Goal: Task Accomplishment & Management: Manage account settings

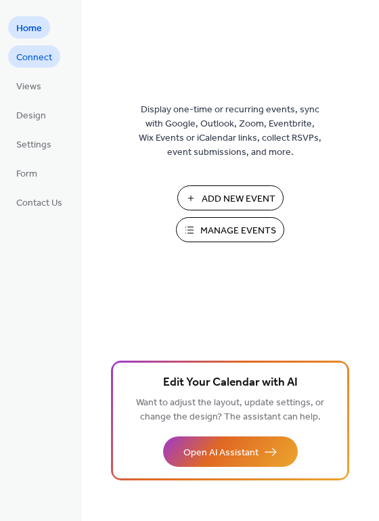
click at [45, 54] on span "Connect" at bounding box center [34, 58] width 36 height 14
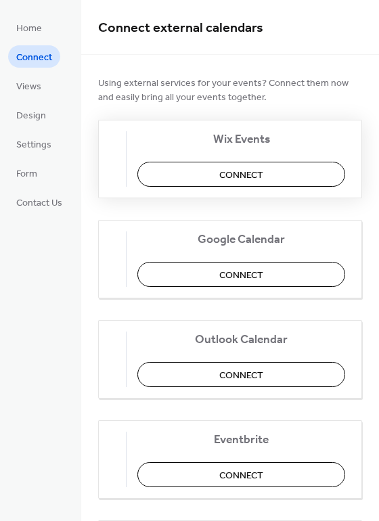
scroll to position [68, 0]
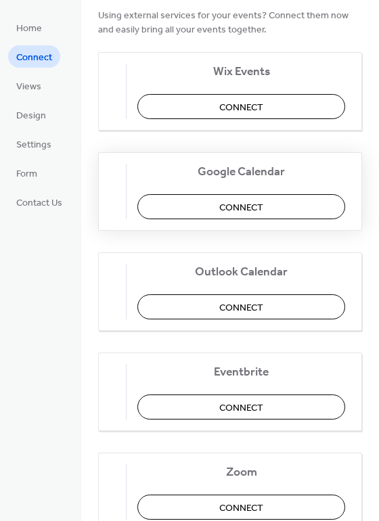
click at [258, 201] on span "Connect" at bounding box center [241, 208] width 44 height 14
click at [239, 304] on span "Connect" at bounding box center [241, 308] width 44 height 14
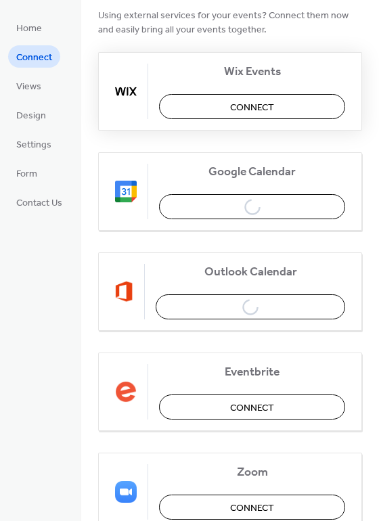
click at [224, 104] on button "Connect" at bounding box center [252, 106] width 186 height 25
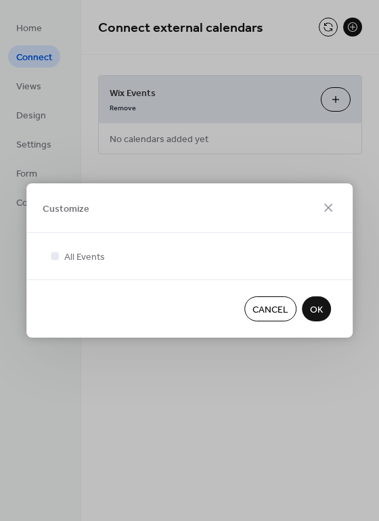
click at [275, 310] on span "Cancel" at bounding box center [270, 310] width 36 height 14
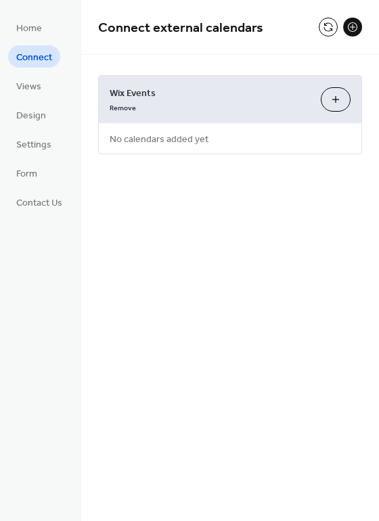
click at [40, 56] on span "Connect" at bounding box center [34, 58] width 36 height 14
click at [38, 31] on span "Home" at bounding box center [29, 29] width 26 height 14
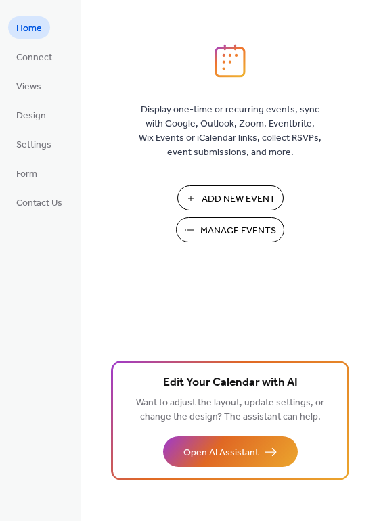
click at [233, 229] on span "Manage Events" at bounding box center [238, 231] width 76 height 14
click at [43, 58] on span "Connect" at bounding box center [34, 58] width 36 height 14
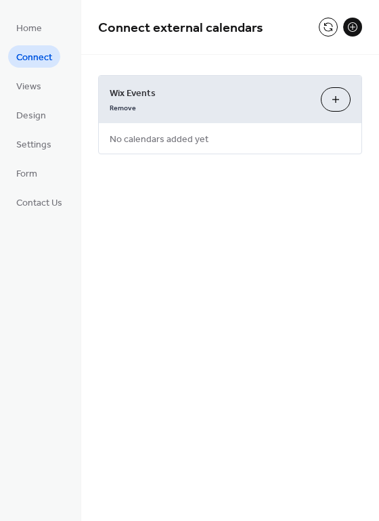
click at [348, 28] on button at bounding box center [352, 27] width 19 height 19
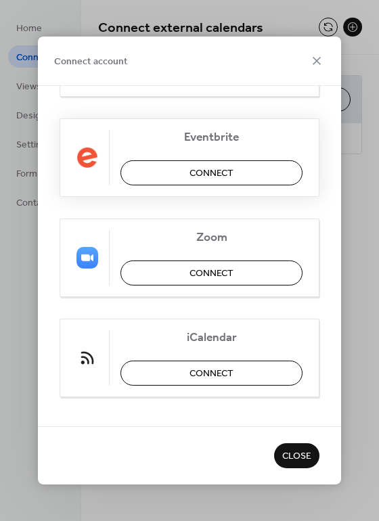
scroll to position [301, 0]
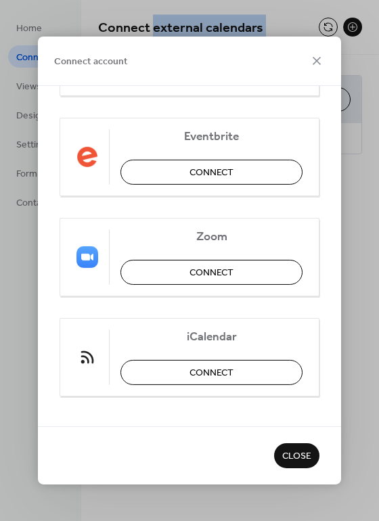
drag, startPoint x: 197, startPoint y: 13, endPoint x: 151, endPoint y: -47, distance: 75.6
click at [151, 0] on html "Home Connect Views Design Settings Form Contact Us Connect Connect external cal…" at bounding box center [189, 260] width 379 height 521
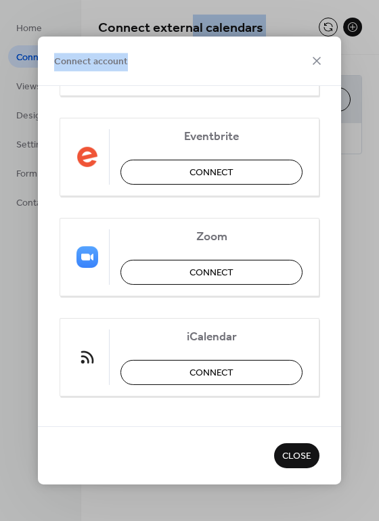
drag, startPoint x: 235, startPoint y: 63, endPoint x: 193, endPoint y: -12, distance: 86.3
click at [193, 0] on html "Home Connect Views Design Settings Form Contact Us Connect Connect external cal…" at bounding box center [189, 260] width 379 height 521
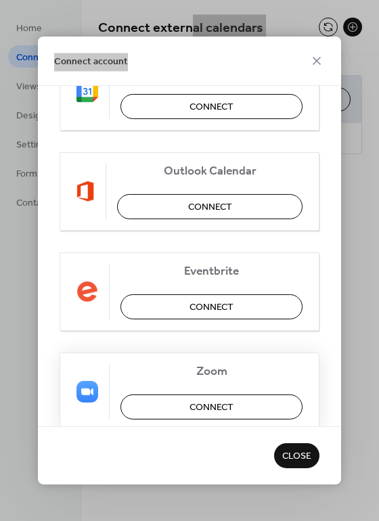
scroll to position [166, 0]
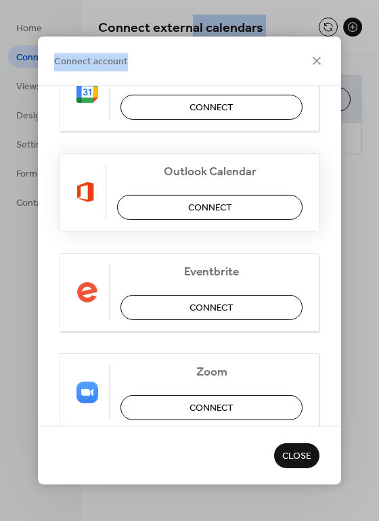
click at [248, 207] on button "Connect" at bounding box center [209, 207] width 185 height 25
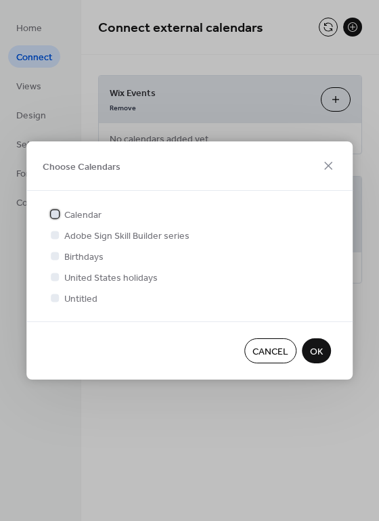
click at [81, 218] on span "Calendar" at bounding box center [82, 215] width 37 height 14
click at [316, 351] on span "OK" at bounding box center [316, 352] width 13 height 14
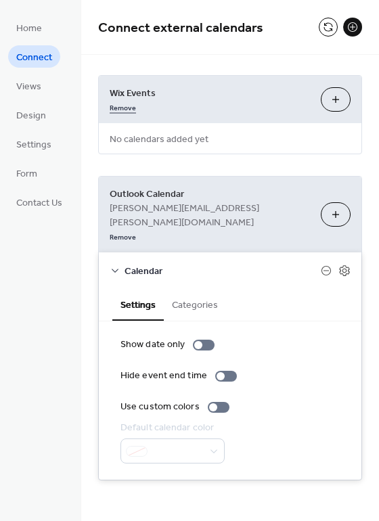
click at [130, 108] on link "Remove" at bounding box center [123, 106] width 26 height 14
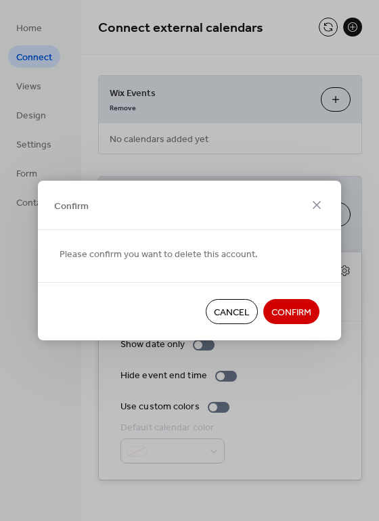
click at [282, 315] on span "Confirm" at bounding box center [291, 313] width 40 height 14
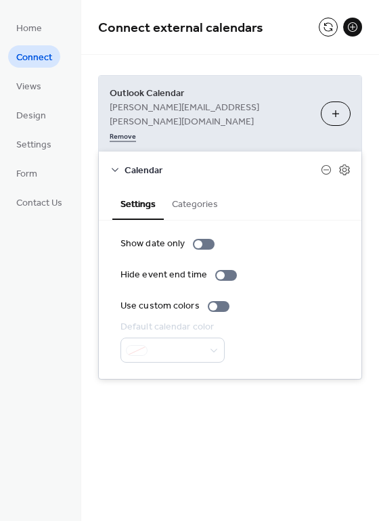
click at [136, 128] on link "Remove" at bounding box center [123, 135] width 26 height 14
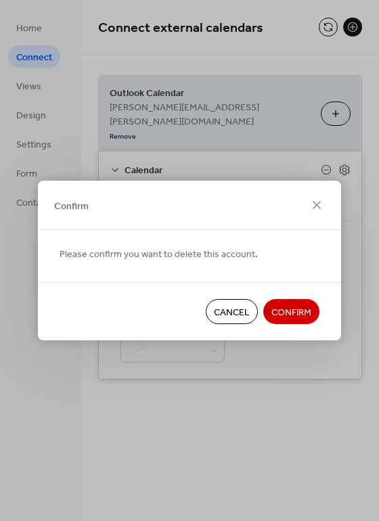
click at [289, 312] on span "Confirm" at bounding box center [291, 313] width 40 height 14
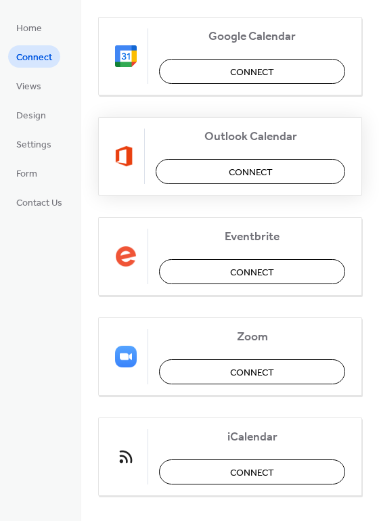
scroll to position [216, 0]
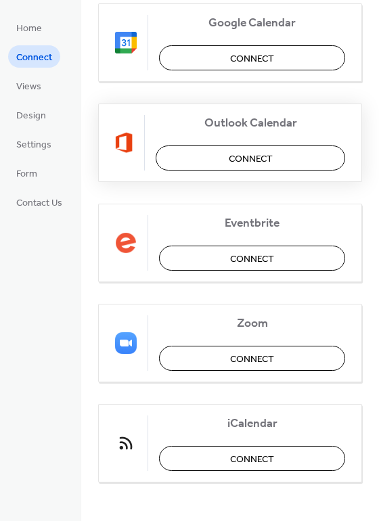
click at [237, 152] on span "Connect" at bounding box center [251, 159] width 44 height 14
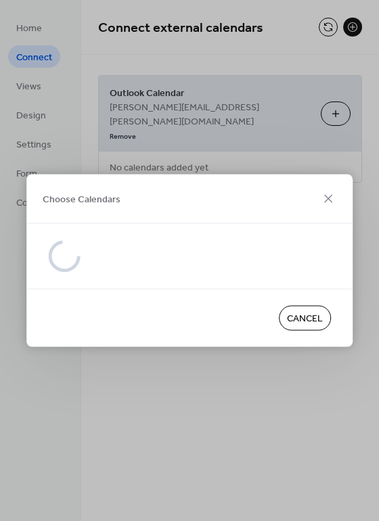
scroll to position [0, 0]
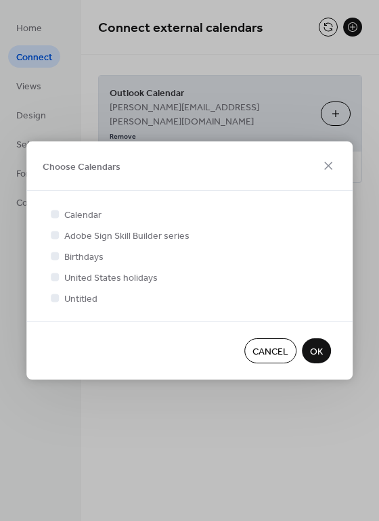
click at [265, 346] on span "Cancel" at bounding box center [270, 352] width 36 height 14
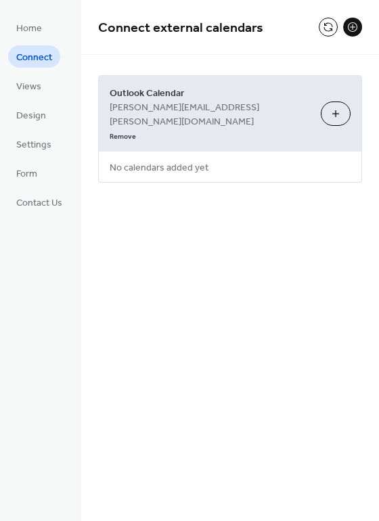
click at [333, 101] on button "Choose Calendars" at bounding box center [336, 113] width 30 height 24
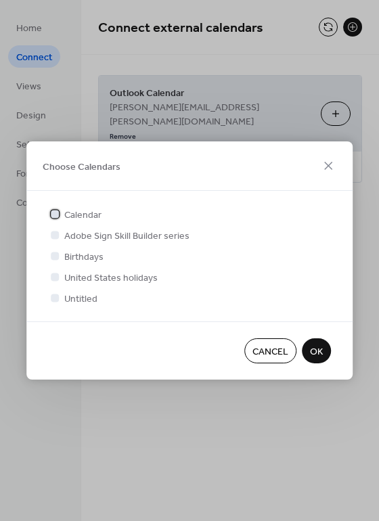
click at [86, 214] on span "Calendar" at bounding box center [82, 215] width 37 height 14
click at [321, 350] on span "OK" at bounding box center [316, 352] width 13 height 14
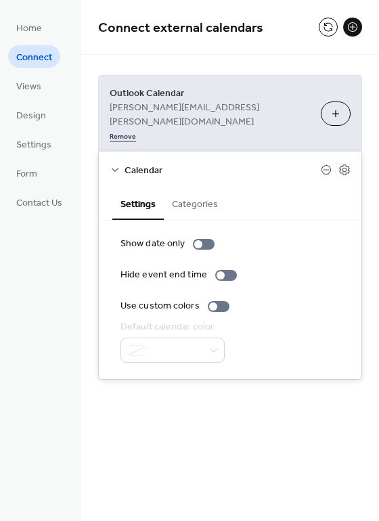
click at [136, 128] on link "Remove" at bounding box center [123, 135] width 26 height 14
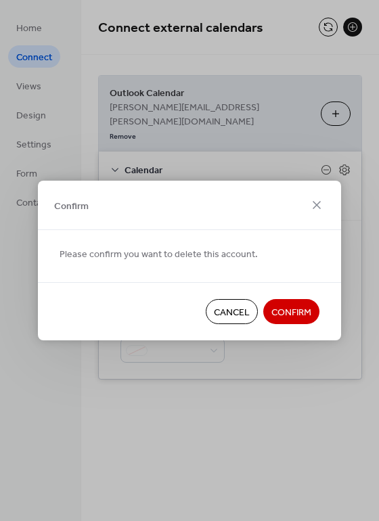
click at [298, 310] on span "Confirm" at bounding box center [291, 313] width 40 height 14
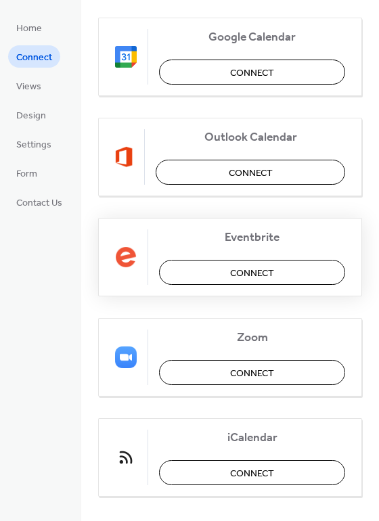
scroll to position [203, 0]
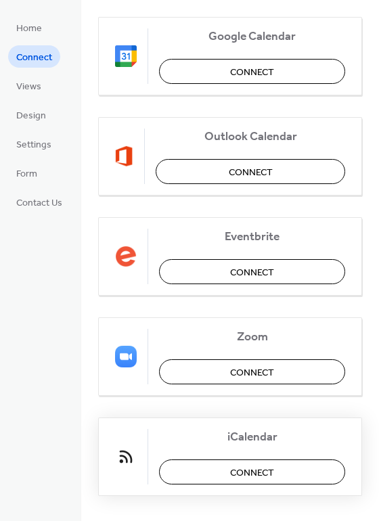
click at [233, 470] on span "Connect" at bounding box center [252, 473] width 44 height 14
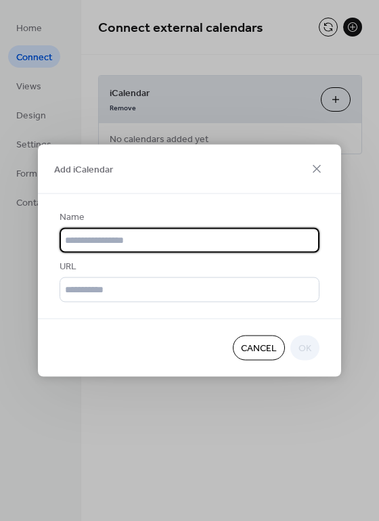
scroll to position [0, 0]
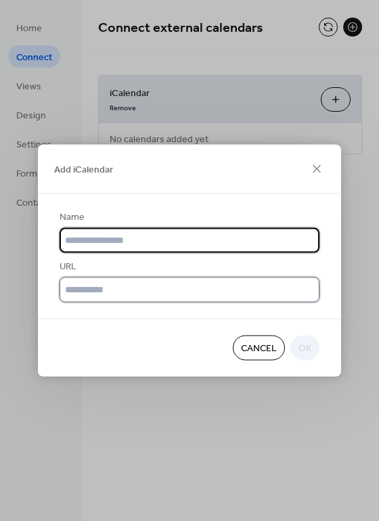
click at [157, 287] on input "text" at bounding box center [190, 289] width 260 height 25
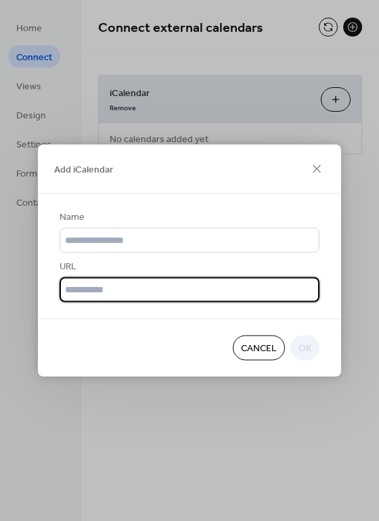
paste input "**********"
click at [65, 288] on input "**********" at bounding box center [190, 289] width 260 height 25
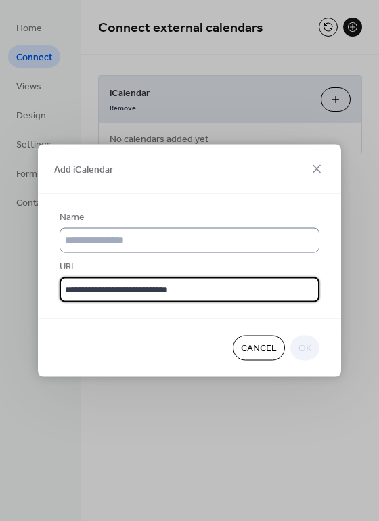
type input "**********"
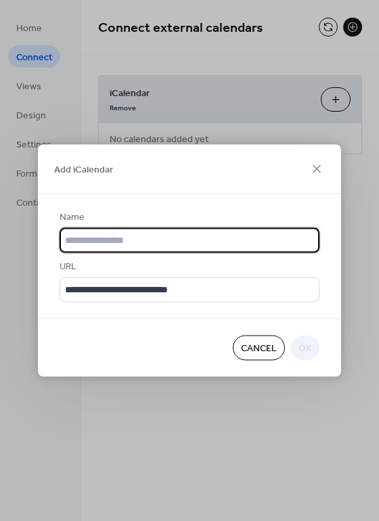
click at [176, 233] on input "text" at bounding box center [190, 240] width 260 height 25
type input "**********"
click at [303, 358] on button "OK" at bounding box center [304, 347] width 29 height 25
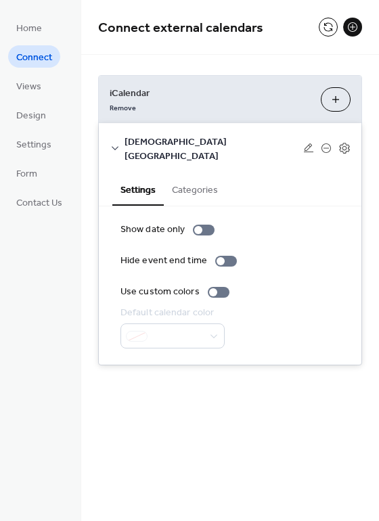
click at [186, 323] on div at bounding box center [172, 335] width 104 height 25
click at [193, 173] on button "Categories" at bounding box center [195, 188] width 62 height 31
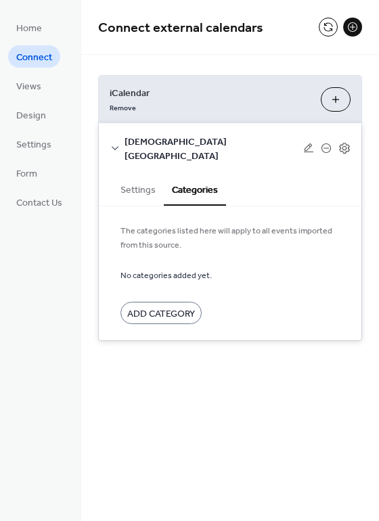
click at [46, 259] on div "Home Connect Views Design Settings Form Contact Us" at bounding box center [40, 260] width 81 height 521
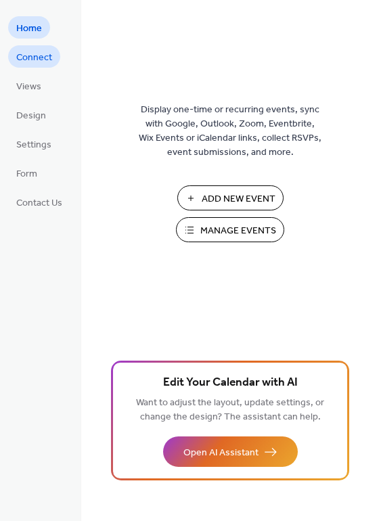
click at [26, 55] on span "Connect" at bounding box center [34, 58] width 36 height 14
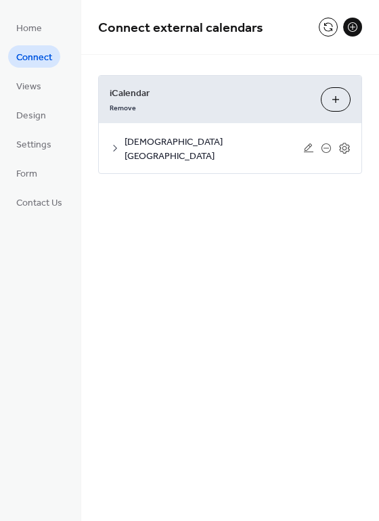
click at [131, 93] on span "iCalendar" at bounding box center [210, 94] width 200 height 14
click at [346, 146] on icon at bounding box center [344, 148] width 5 height 5
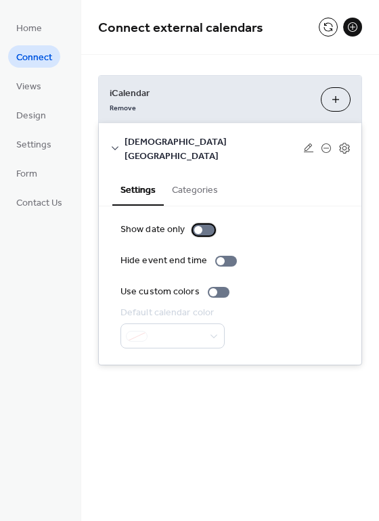
click at [204, 224] on div at bounding box center [204, 229] width 22 height 11
click at [214, 287] on div at bounding box center [219, 292] width 22 height 11
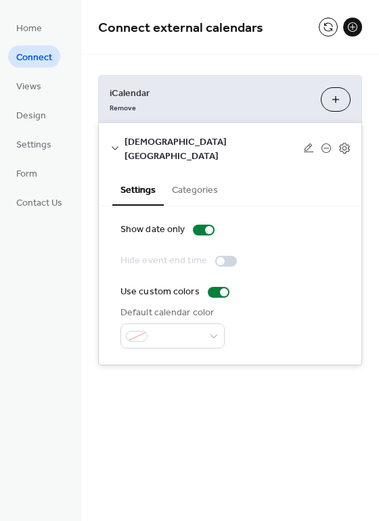
click at [224, 256] on div at bounding box center [226, 261] width 22 height 11
click at [199, 224] on div at bounding box center [204, 229] width 22 height 11
click at [226, 256] on div at bounding box center [226, 261] width 22 height 11
click at [227, 257] on div at bounding box center [231, 261] width 8 height 8
click at [193, 224] on div at bounding box center [204, 229] width 22 height 11
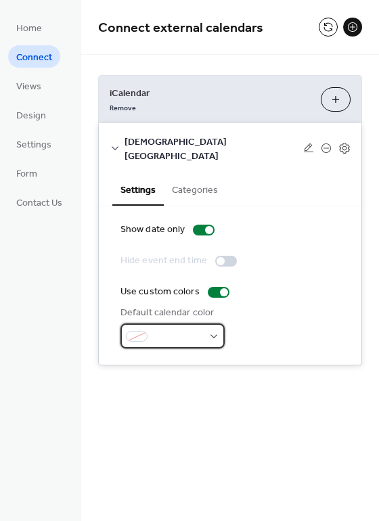
click at [221, 324] on div at bounding box center [172, 335] width 104 height 25
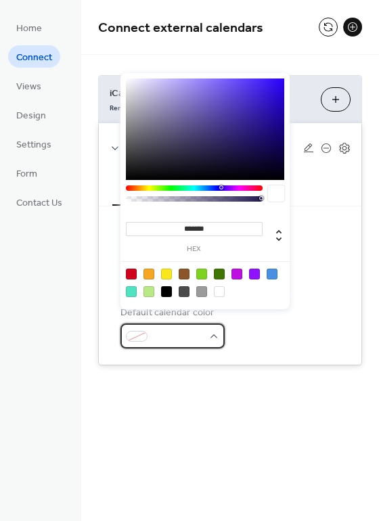
click at [220, 323] on div at bounding box center [172, 335] width 104 height 25
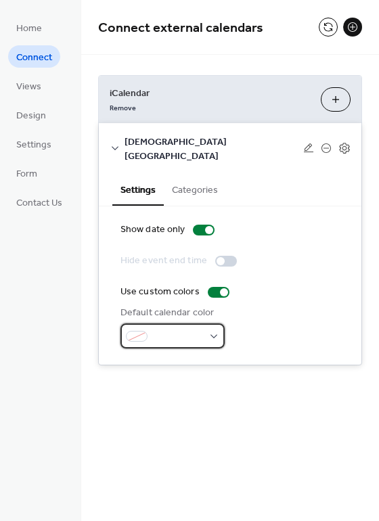
click at [218, 324] on div at bounding box center [172, 335] width 104 height 25
click at [232, 315] on div "Default calendar color" at bounding box center [229, 327] width 219 height 43
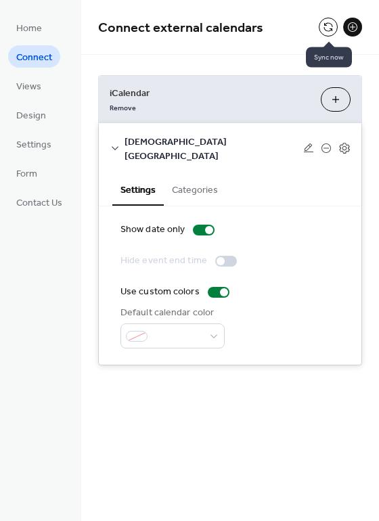
click at [320, 29] on button at bounding box center [327, 27] width 19 height 19
click at [337, 99] on button "Add iCalendar" at bounding box center [336, 99] width 30 height 24
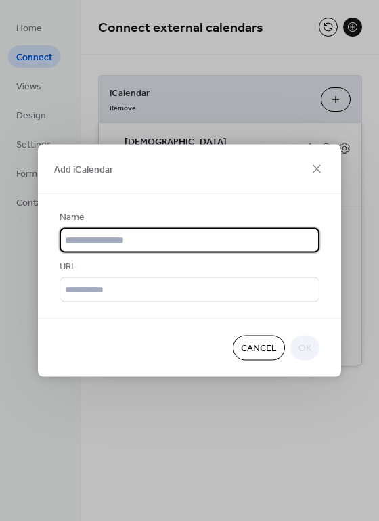
click at [312, 168] on icon at bounding box center [316, 169] width 16 height 16
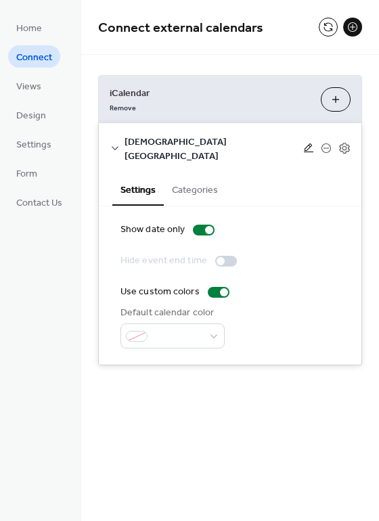
click at [308, 143] on icon at bounding box center [308, 148] width 11 height 11
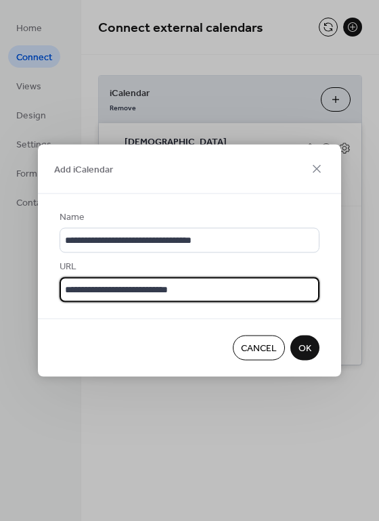
click at [205, 288] on input "**********" at bounding box center [190, 289] width 260 height 25
type input "**********"
click at [296, 343] on button "OK" at bounding box center [304, 347] width 29 height 25
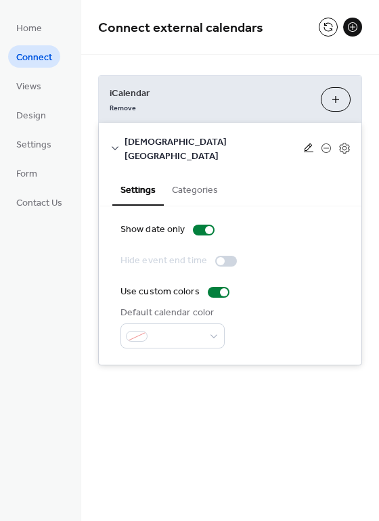
click at [308, 143] on icon at bounding box center [308, 148] width 11 height 11
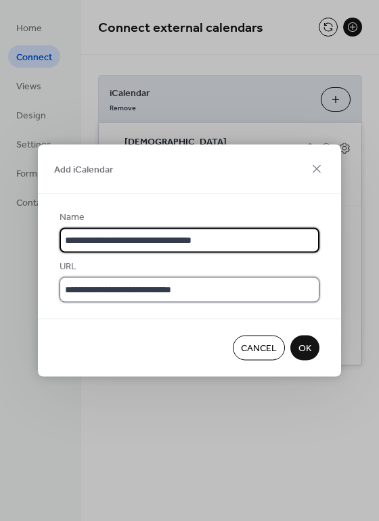
click at [216, 289] on input "**********" at bounding box center [190, 289] width 260 height 25
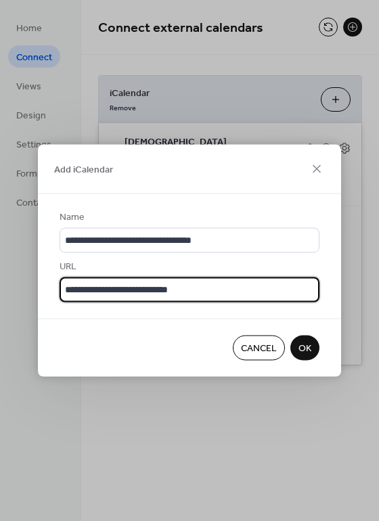
type input "**********"
click at [306, 344] on span "OK" at bounding box center [304, 348] width 13 height 14
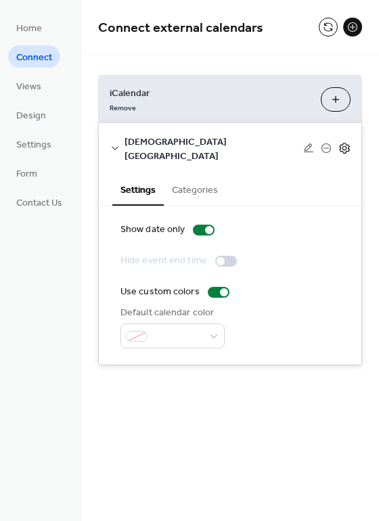
click at [344, 146] on icon at bounding box center [344, 148] width 5 height 5
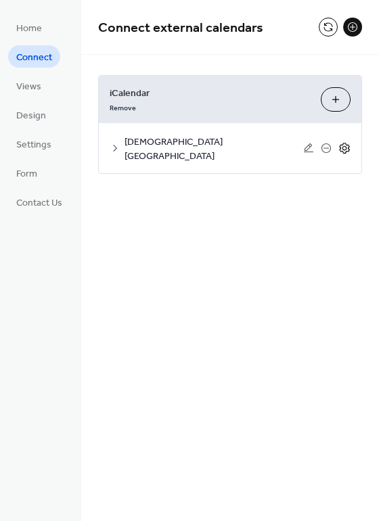
click at [344, 146] on icon at bounding box center [344, 148] width 5 height 5
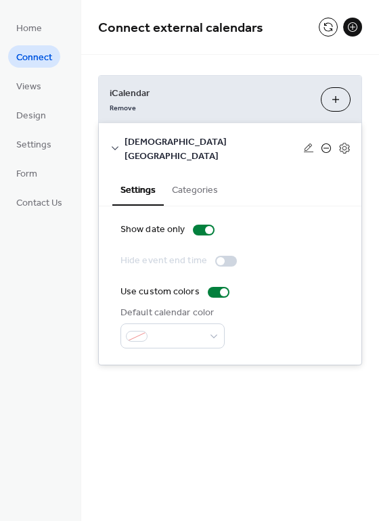
click at [327, 148] on icon at bounding box center [325, 148] width 5 height 1
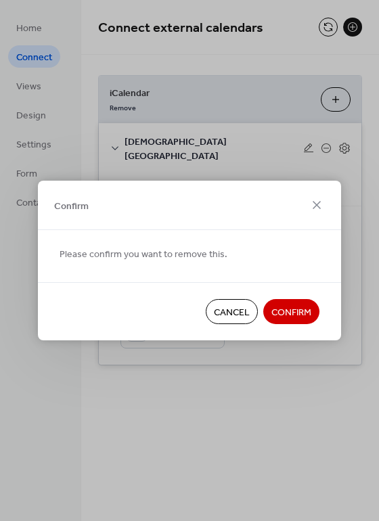
click at [229, 306] on span "Cancel" at bounding box center [232, 313] width 36 height 14
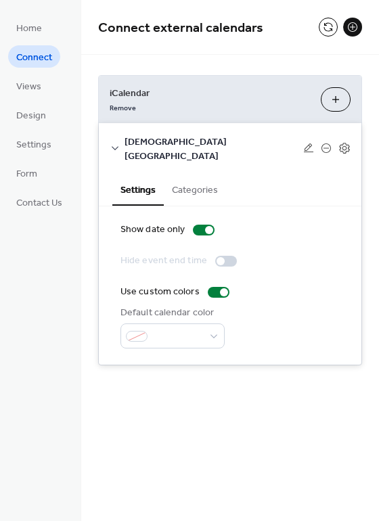
click at [187, 179] on button "Categories" at bounding box center [195, 188] width 62 height 31
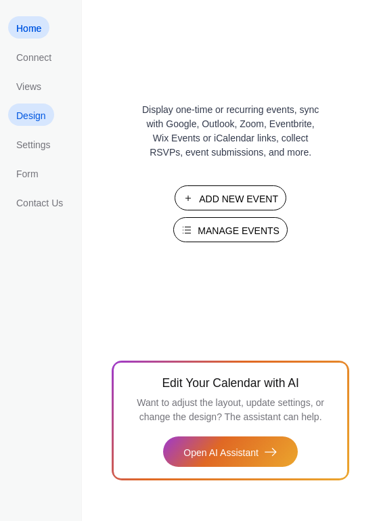
click at [21, 118] on span "Design" at bounding box center [31, 116] width 30 height 14
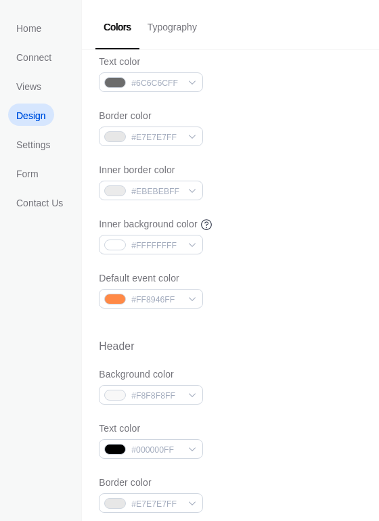
scroll to position [203, 0]
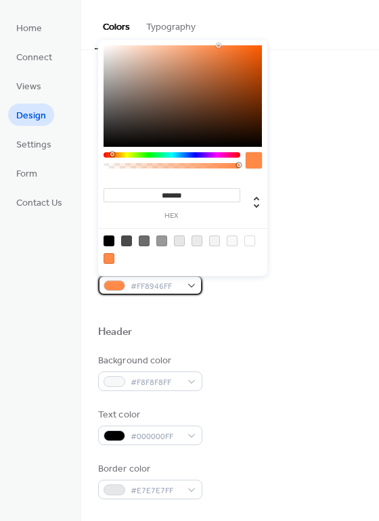
click at [193, 287] on div "#FF8946FF" at bounding box center [150, 285] width 104 height 20
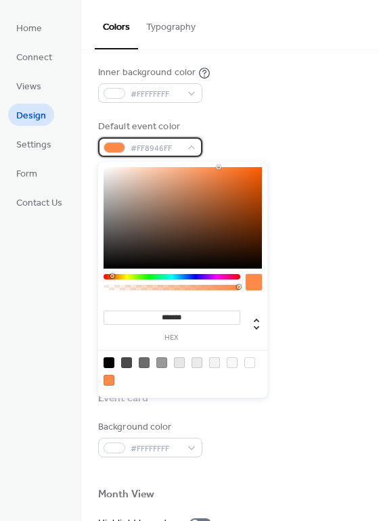
scroll to position [338, 0]
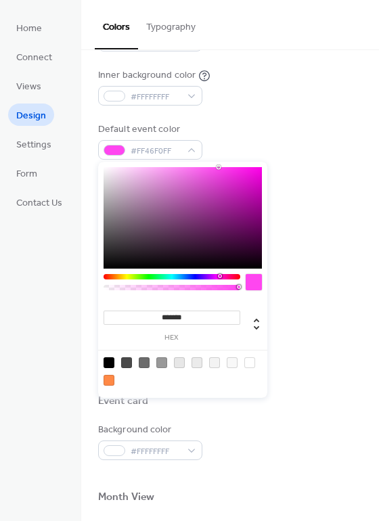
click at [219, 275] on div at bounding box center [171, 276] width 137 height 5
click at [214, 222] on div at bounding box center [182, 217] width 158 height 101
type input "*******"
click at [227, 220] on div at bounding box center [182, 217] width 158 height 101
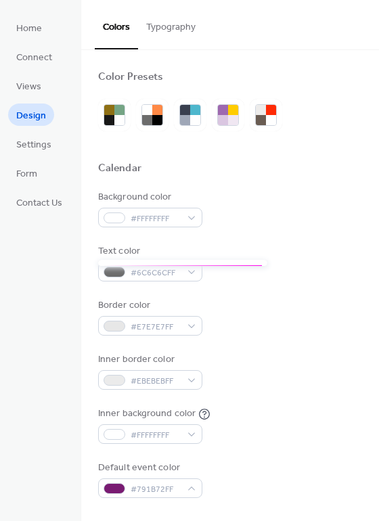
scroll to position [0, 0]
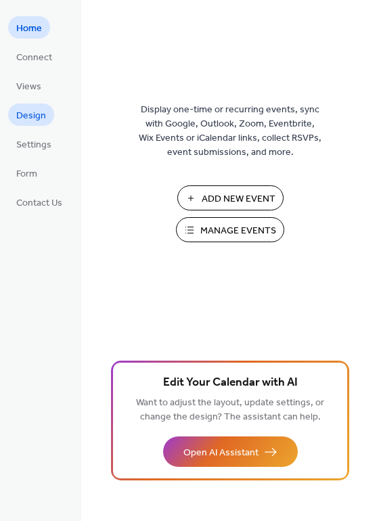
click at [32, 109] on span "Design" at bounding box center [31, 116] width 30 height 14
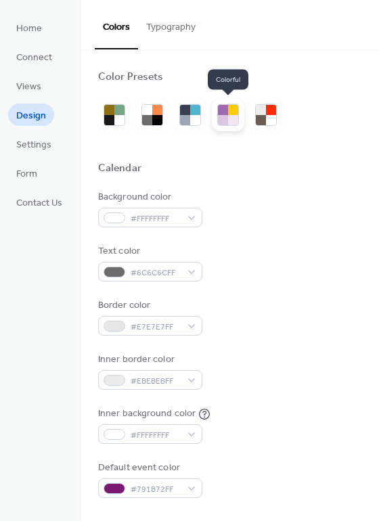
click at [228, 117] on div at bounding box center [233, 120] width 10 height 10
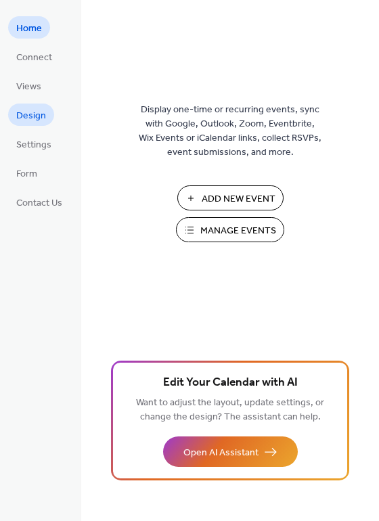
click at [24, 112] on span "Design" at bounding box center [31, 116] width 30 height 14
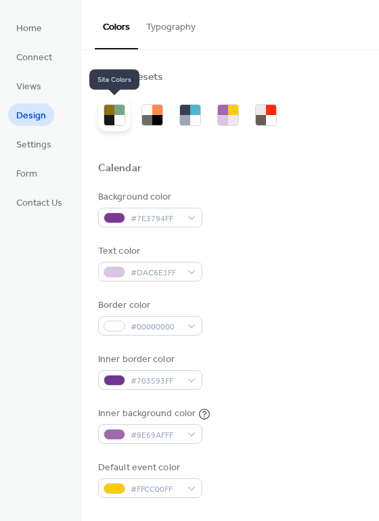
click at [110, 111] on div at bounding box center [109, 110] width 10 height 10
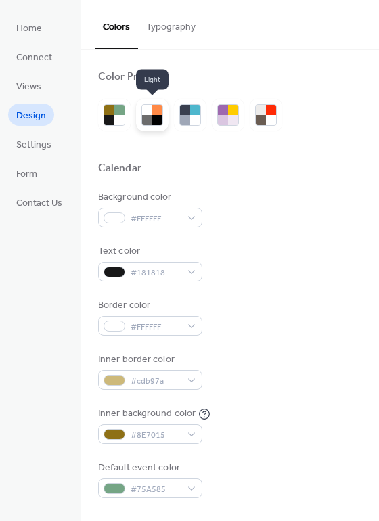
click at [149, 120] on div at bounding box center [147, 120] width 10 height 10
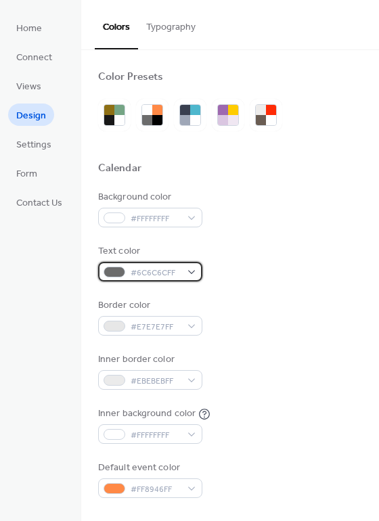
click at [112, 272] on div at bounding box center [114, 271] width 22 height 11
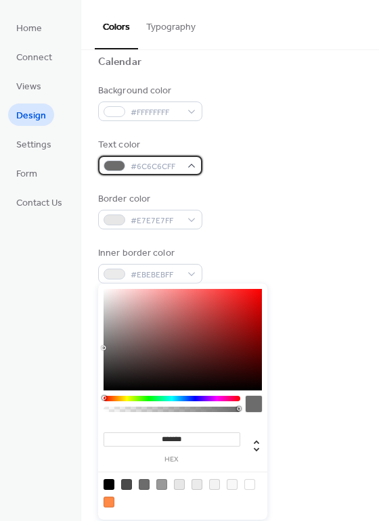
scroll to position [135, 0]
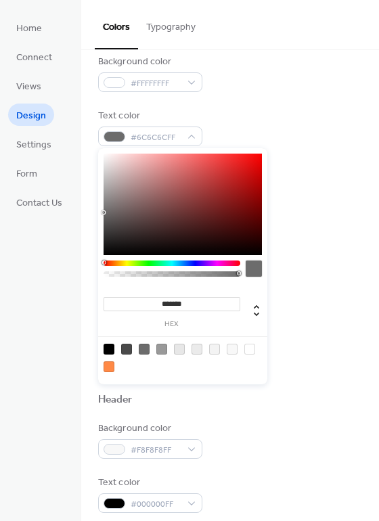
click at [207, 262] on div at bounding box center [171, 262] width 137 height 5
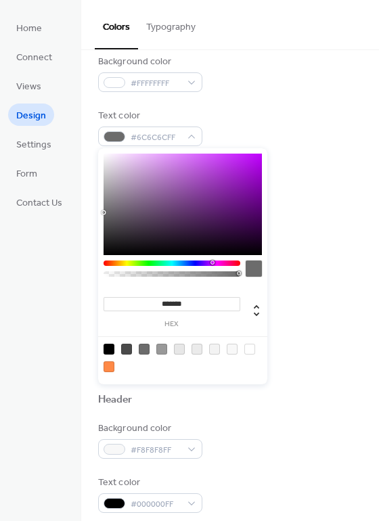
click at [212, 262] on div at bounding box center [171, 262] width 137 height 5
click at [241, 200] on div at bounding box center [182, 203] width 158 height 101
click at [248, 272] on div at bounding box center [253, 268] width 16 height 16
click at [241, 199] on div at bounding box center [182, 203] width 158 height 101
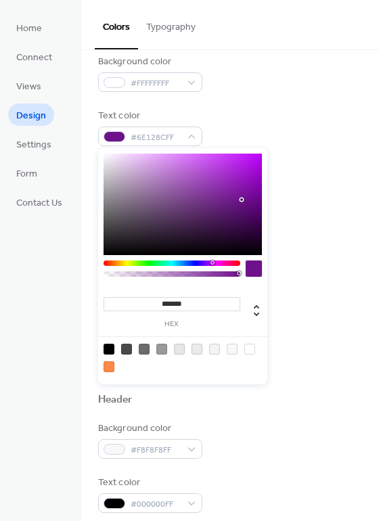
click at [241, 199] on div at bounding box center [241, 199] width 3 height 3
type input "*******"
click at [252, 193] on div at bounding box center [182, 203] width 158 height 101
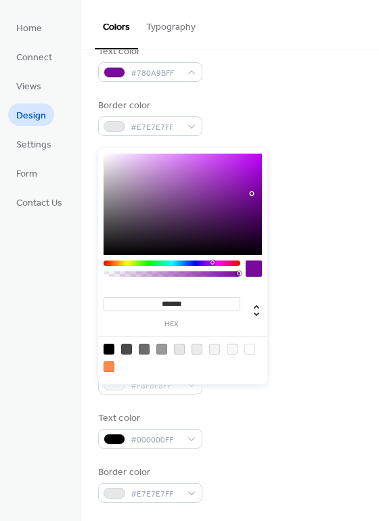
scroll to position [203, 0]
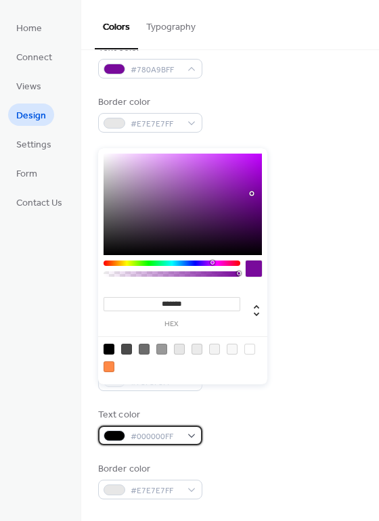
click at [190, 433] on div "#000000FF" at bounding box center [150, 435] width 104 height 20
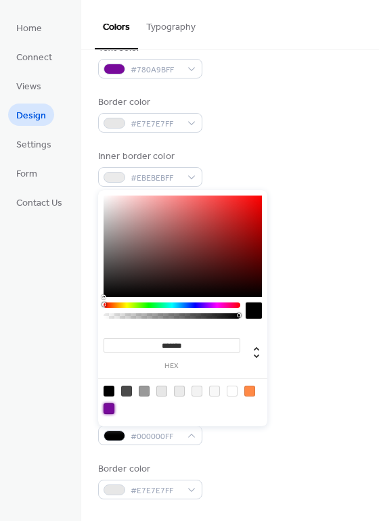
click at [106, 412] on div at bounding box center [108, 408] width 11 height 11
type input "*******"
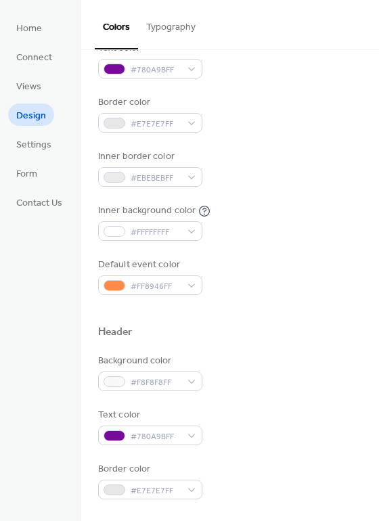
click at [297, 420] on div "Text color #780A9BFF" at bounding box center [230, 426] width 264 height 37
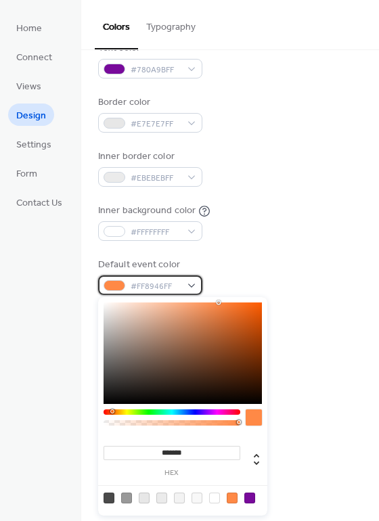
click at [186, 283] on div "#FF8946FF" at bounding box center [150, 285] width 104 height 20
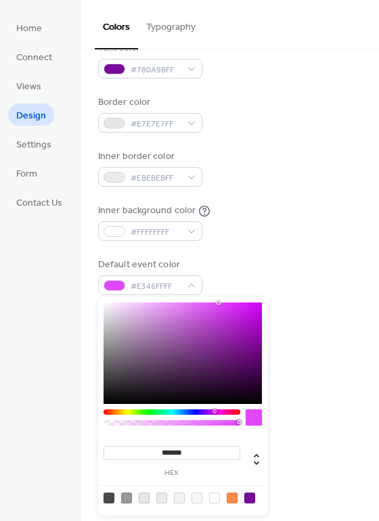
click at [214, 410] on div at bounding box center [171, 411] width 137 height 5
click at [229, 346] on div at bounding box center [182, 352] width 158 height 101
click at [211, 336] on div at bounding box center [182, 352] width 158 height 101
click at [179, 339] on div at bounding box center [182, 352] width 158 height 101
click at [179, 339] on div at bounding box center [180, 339] width 3 height 3
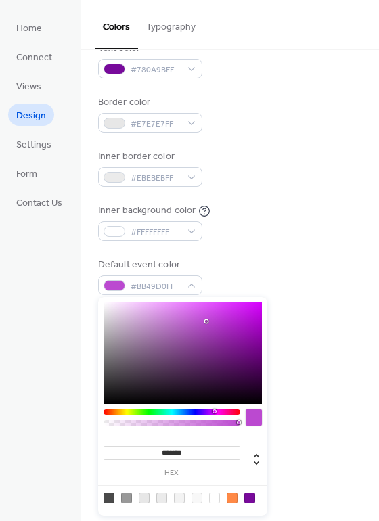
click at [207, 321] on div at bounding box center [182, 352] width 158 height 101
click at [228, 325] on div at bounding box center [182, 352] width 158 height 101
click at [191, 348] on div at bounding box center [182, 352] width 158 height 101
click at [199, 321] on div at bounding box center [182, 352] width 158 height 101
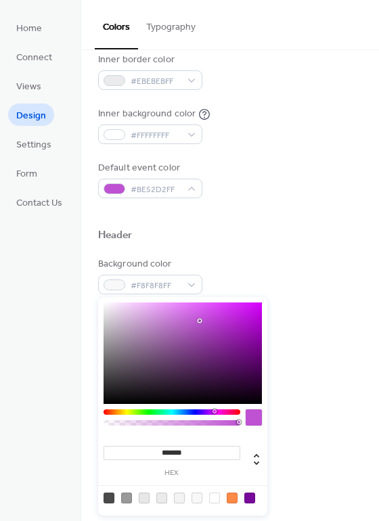
scroll to position [338, 0]
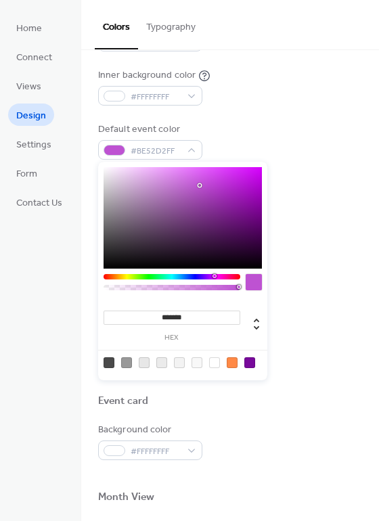
type input "*******"
click at [199, 185] on div at bounding box center [199, 185] width 3 height 3
click at [199, 185] on div at bounding box center [198, 184] width 3 height 3
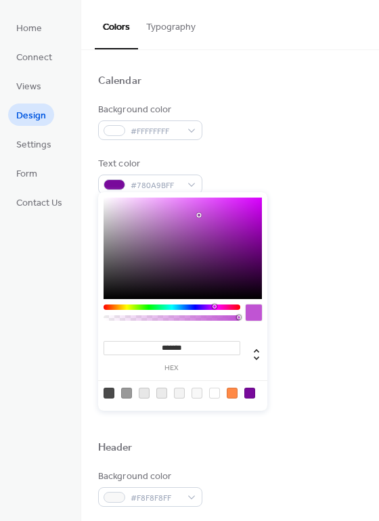
scroll to position [37, 0]
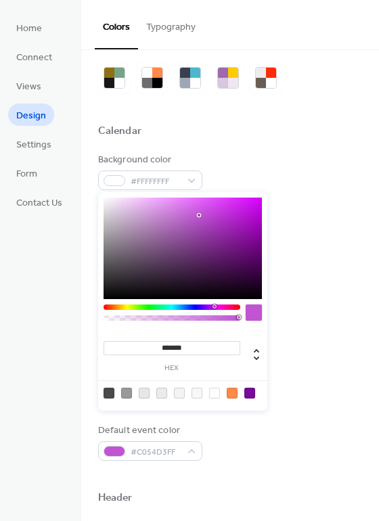
click at [299, 371] on div "Inner background color #FFFFFFFF" at bounding box center [230, 387] width 264 height 37
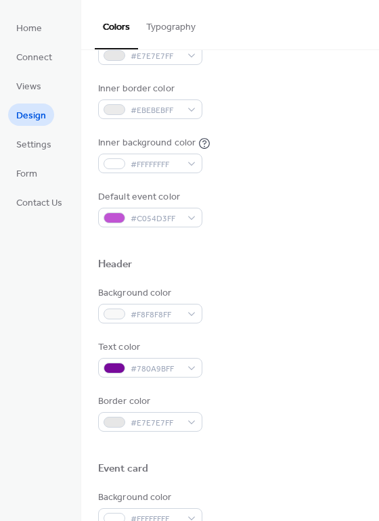
scroll to position [203, 0]
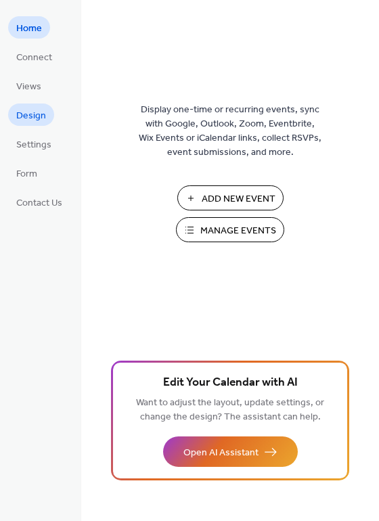
click at [24, 118] on span "Design" at bounding box center [31, 116] width 30 height 14
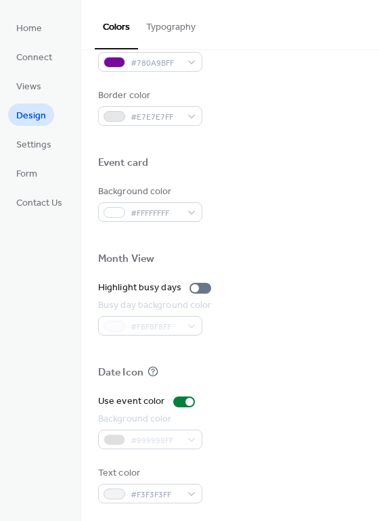
scroll to position [578, 0]
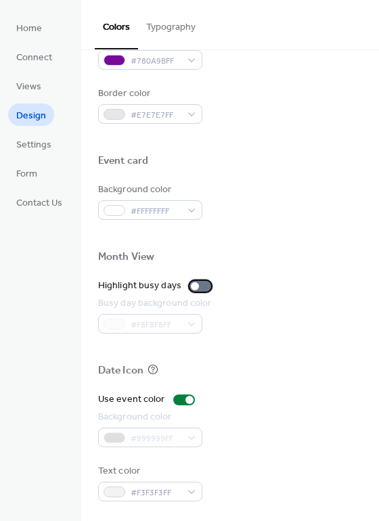
click at [192, 285] on div at bounding box center [195, 286] width 8 height 8
click at [196, 285] on div at bounding box center [200, 286] width 22 height 11
click at [27, 57] on span "Connect" at bounding box center [34, 58] width 36 height 14
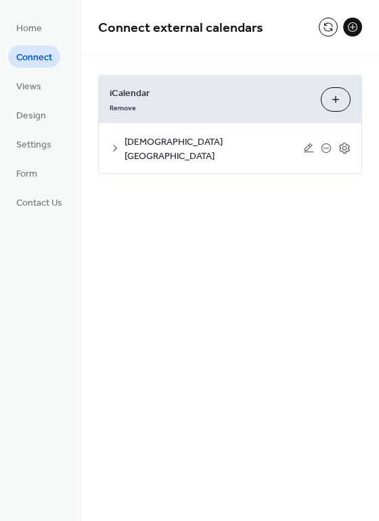
click at [249, 139] on span "Centerville Missionary Baptist Church" at bounding box center [213, 149] width 179 height 28
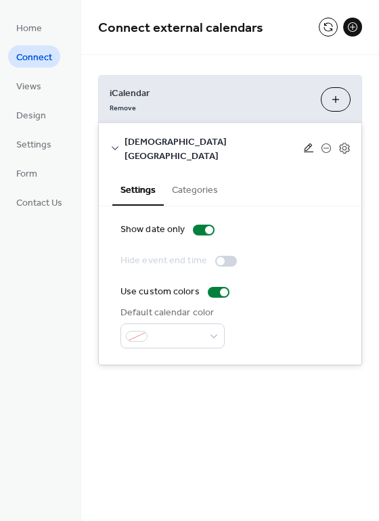
click at [309, 144] on icon at bounding box center [308, 148] width 11 height 11
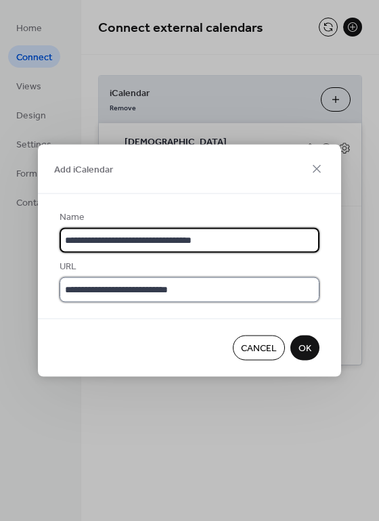
click at [208, 289] on input "**********" at bounding box center [190, 289] width 260 height 25
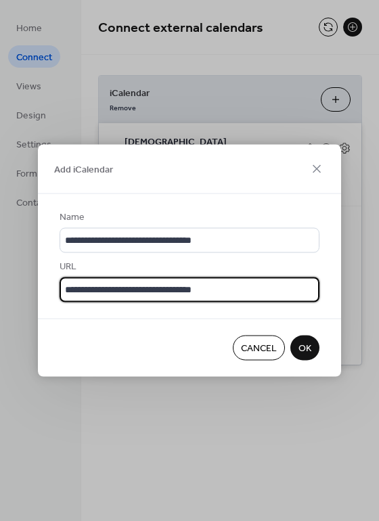
click at [246, 289] on input "**********" at bounding box center [190, 289] width 260 height 25
type input "**********"
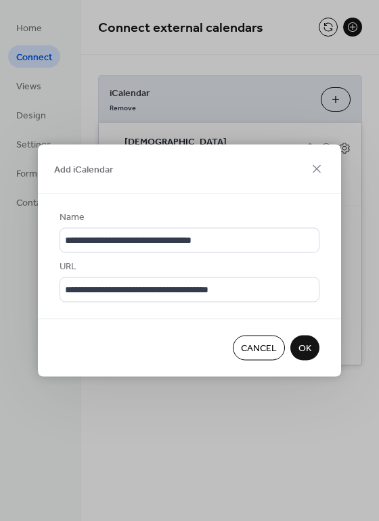
click at [307, 351] on span "OK" at bounding box center [304, 348] width 13 height 14
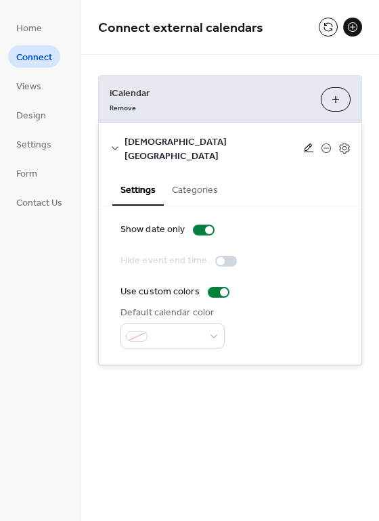
click at [308, 143] on icon at bounding box center [308, 148] width 11 height 11
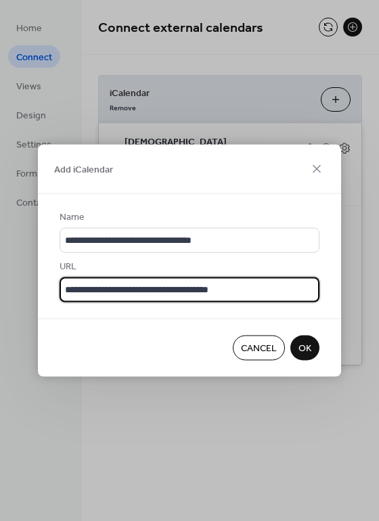
drag, startPoint x: 259, startPoint y: 282, endPoint x: 1, endPoint y: 277, distance: 257.7
click at [1, 277] on div "**********" at bounding box center [189, 260] width 379 height 521
paste input "**********"
type input "**********"
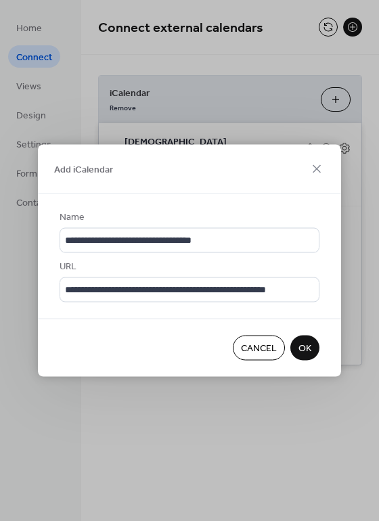
scroll to position [0, 0]
click at [310, 347] on span "OK" at bounding box center [304, 348] width 13 height 14
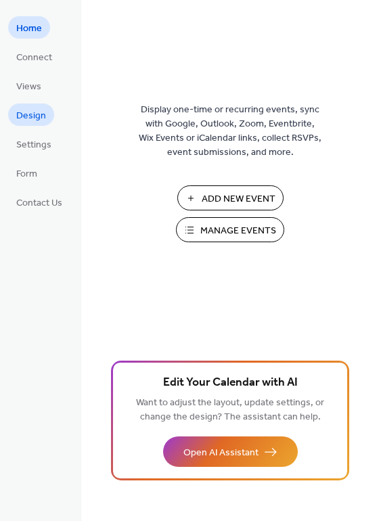
click at [33, 115] on span "Design" at bounding box center [31, 116] width 30 height 14
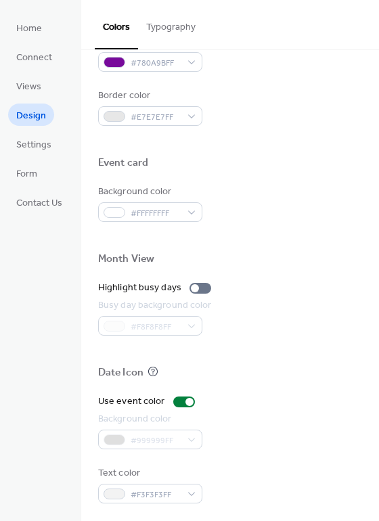
scroll to position [578, 0]
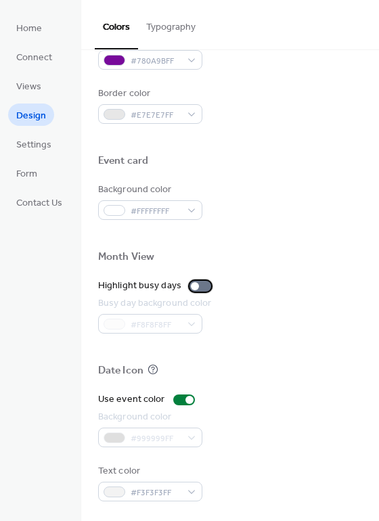
click at [192, 283] on div at bounding box center [195, 286] width 8 height 8
click at [192, 283] on div at bounding box center [200, 286] width 22 height 11
click at [29, 87] on span "Views" at bounding box center [28, 87] width 25 height 14
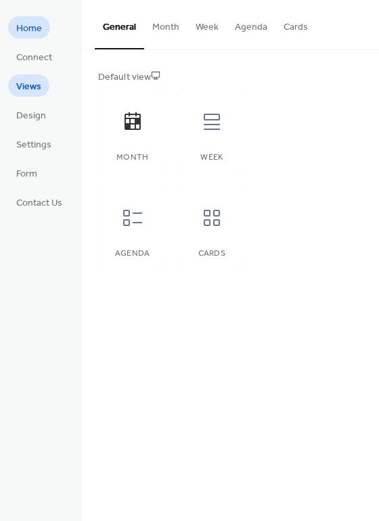
click at [41, 26] on span "Home" at bounding box center [29, 29] width 26 height 14
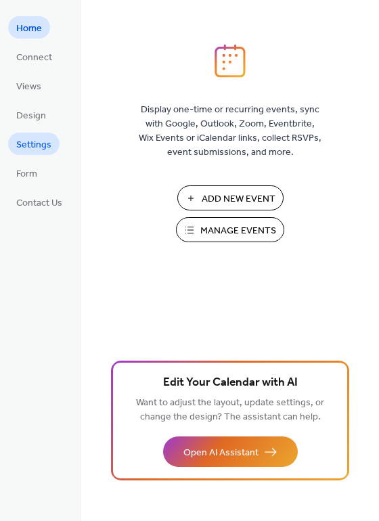
click at [32, 143] on span "Settings" at bounding box center [33, 145] width 35 height 14
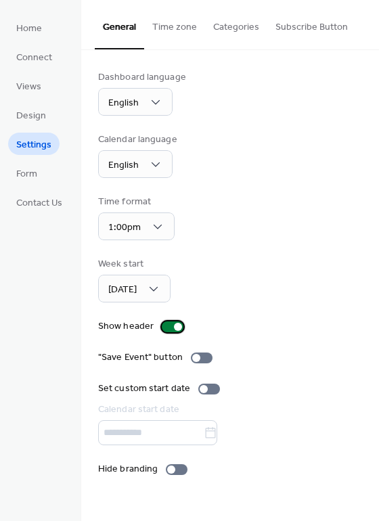
click at [170, 323] on div at bounding box center [173, 326] width 22 height 11
click at [168, 465] on div at bounding box center [171, 469] width 8 height 8
click at [174, 467] on div at bounding box center [177, 469] width 22 height 11
click at [225, 30] on button "Categories" at bounding box center [236, 24] width 62 height 48
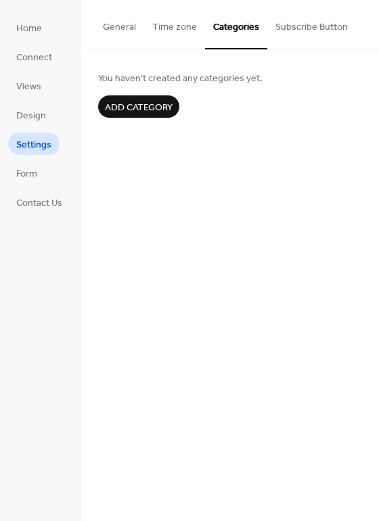
click at [295, 26] on button "Subscribe Button" at bounding box center [311, 24] width 89 height 48
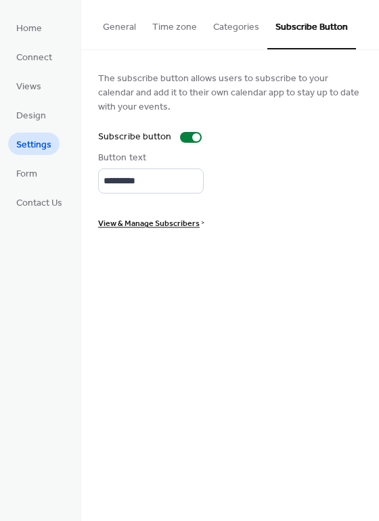
click at [106, 21] on button "General" at bounding box center [119, 24] width 49 height 48
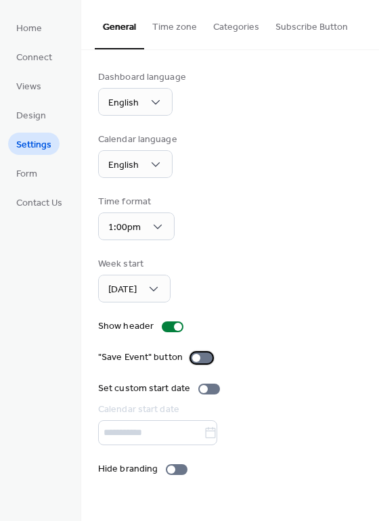
click at [197, 357] on div at bounding box center [196, 358] width 8 height 8
click at [197, 357] on div at bounding box center [202, 357] width 22 height 11
click at [200, 358] on div at bounding box center [202, 357] width 22 height 11
click at [203, 358] on div at bounding box center [207, 358] width 8 height 8
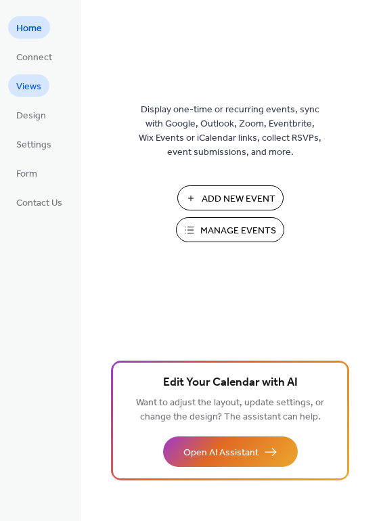
click at [29, 82] on span "Views" at bounding box center [28, 87] width 25 height 14
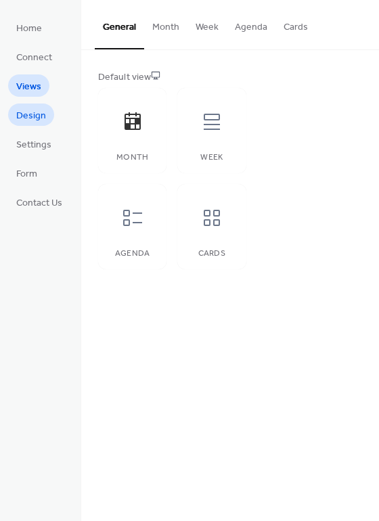
click at [29, 109] on span "Design" at bounding box center [31, 116] width 30 height 14
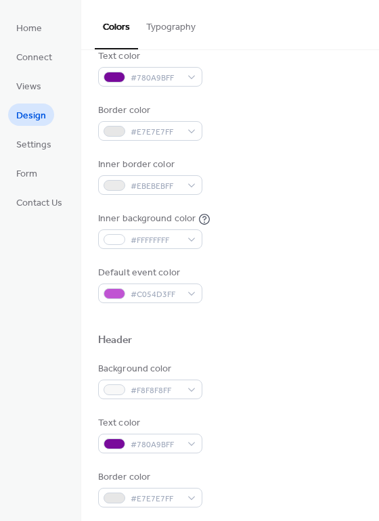
scroll to position [203, 0]
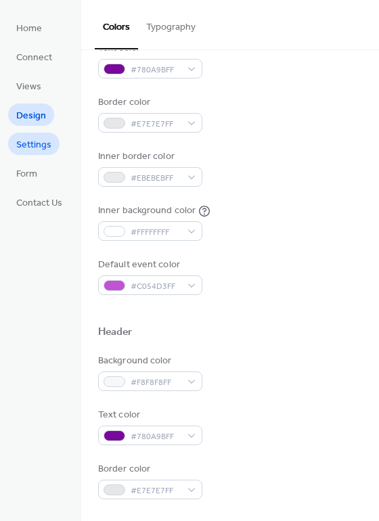
click at [28, 145] on span "Settings" at bounding box center [33, 145] width 35 height 14
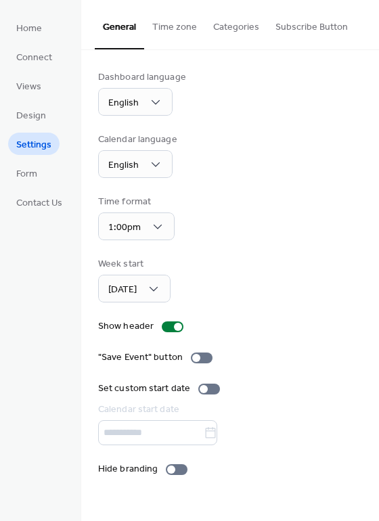
click at [164, 30] on button "Time zone" at bounding box center [174, 24] width 61 height 48
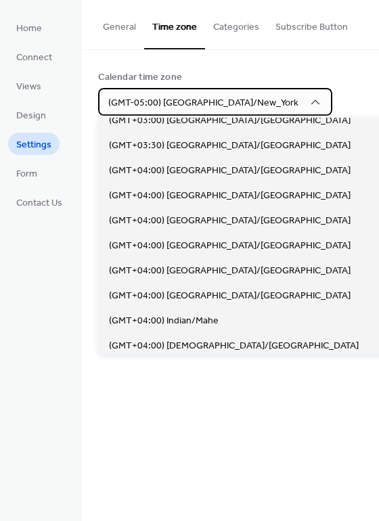
scroll to position [4057, 0]
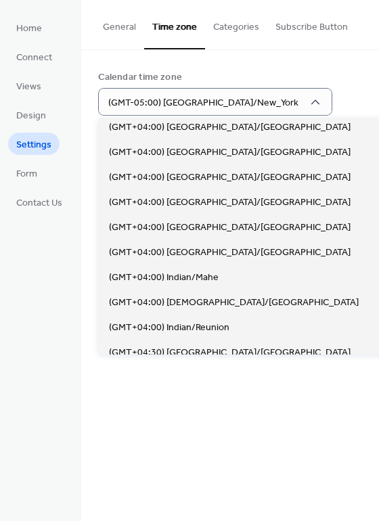
click at [310, 57] on div "Calendar time zone (GMT-05:00) America/New_York Event timezone display options …" at bounding box center [230, 167] width 298 height 235
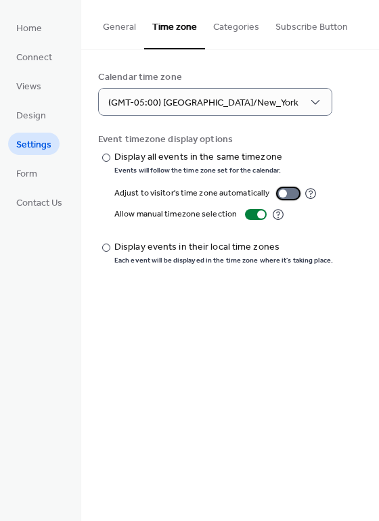
click at [277, 189] on div at bounding box center [288, 193] width 22 height 11
click at [252, 214] on div at bounding box center [256, 214] width 22 height 11
click at [108, 247] on div at bounding box center [106, 247] width 8 height 8
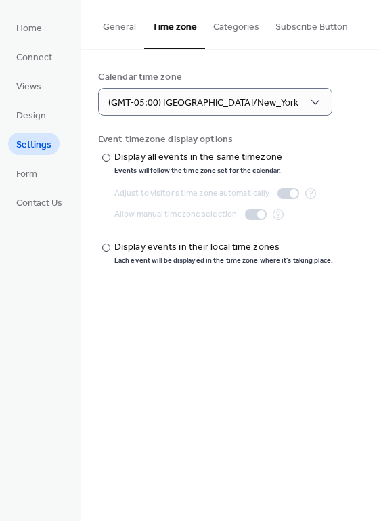
click at [110, 28] on button "General" at bounding box center [119, 24] width 49 height 48
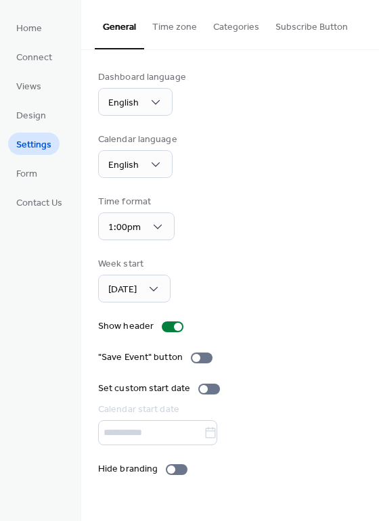
click at [216, 433] on div at bounding box center [230, 432] width 264 height 25
click at [207, 387] on div at bounding box center [209, 388] width 22 height 11
click at [215, 389] on div at bounding box center [214, 389] width 8 height 8
click at [30, 170] on span "Form" at bounding box center [26, 174] width 21 height 14
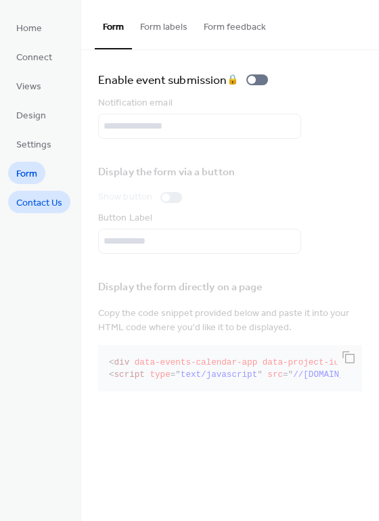
click at [41, 204] on span "Contact Us" at bounding box center [39, 203] width 46 height 14
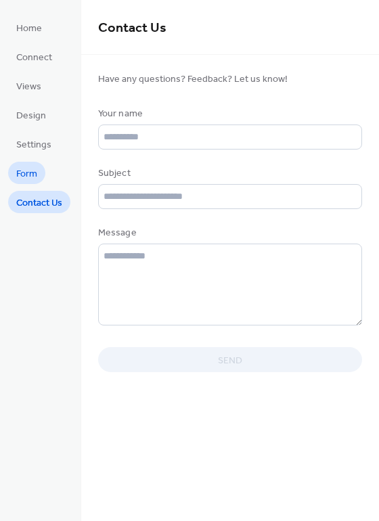
click at [34, 176] on span "Form" at bounding box center [26, 174] width 21 height 14
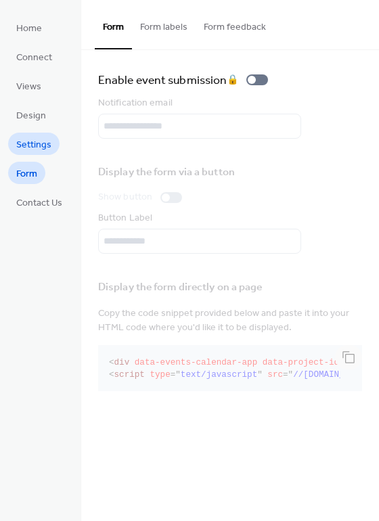
click at [37, 147] on span "Settings" at bounding box center [33, 145] width 35 height 14
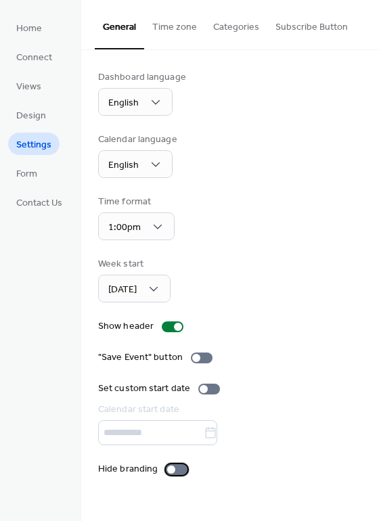
click at [169, 471] on div at bounding box center [171, 469] width 8 height 8
